Goal: Find specific page/section: Find specific page/section

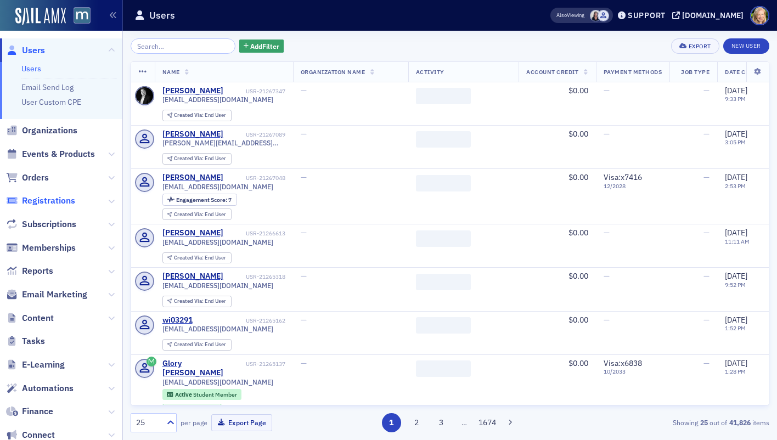
click at [56, 195] on span "Registrations" at bounding box center [48, 201] width 53 height 12
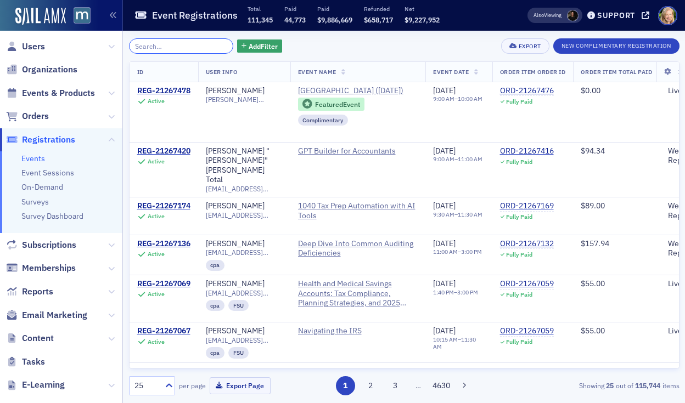
click at [172, 46] on input "search" at bounding box center [181, 45] width 105 height 15
click at [237, 46] on button "Add Filter" at bounding box center [259, 47] width 45 height 14
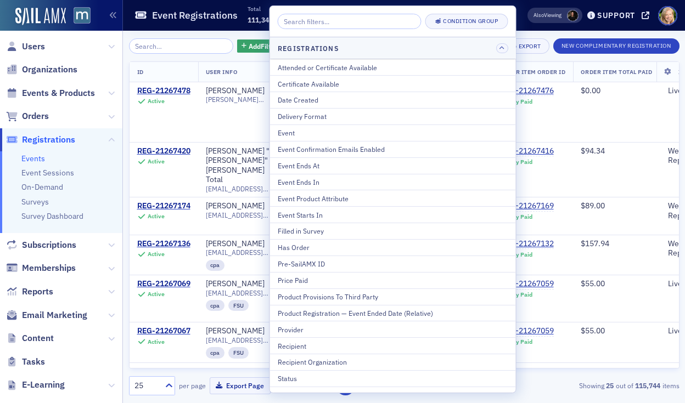
click at [189, 63] on th "ID" at bounding box center [163, 72] width 69 height 20
